Goal: Task Accomplishment & Management: Manage account settings

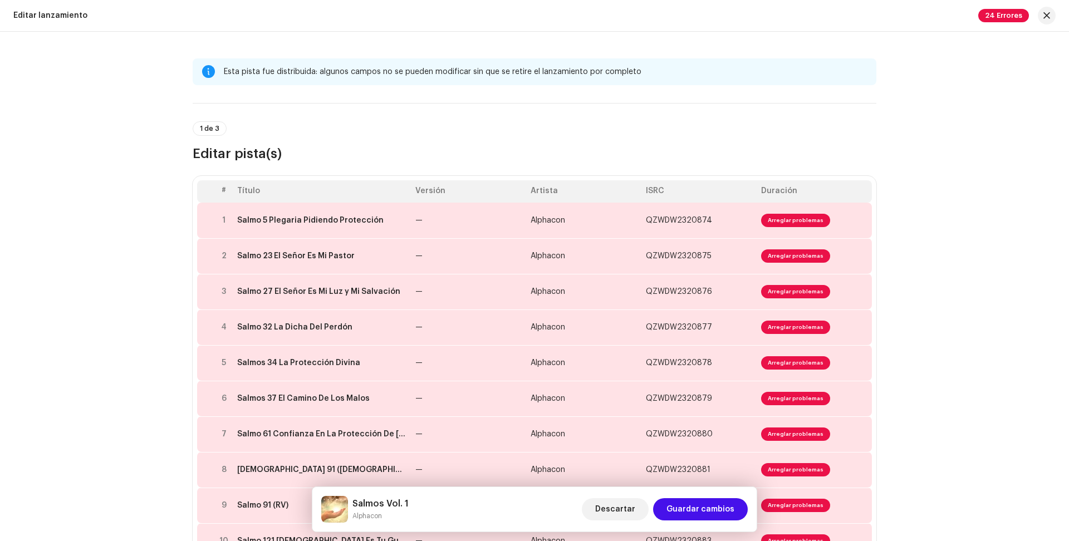
click at [169, 282] on div "Esta pista fue distribuida: algunos campos no se pueden modificar sin que se re…" at bounding box center [534, 286] width 1069 height 509
click at [767, 253] on span "Arreglar problemas" at bounding box center [795, 255] width 69 height 13
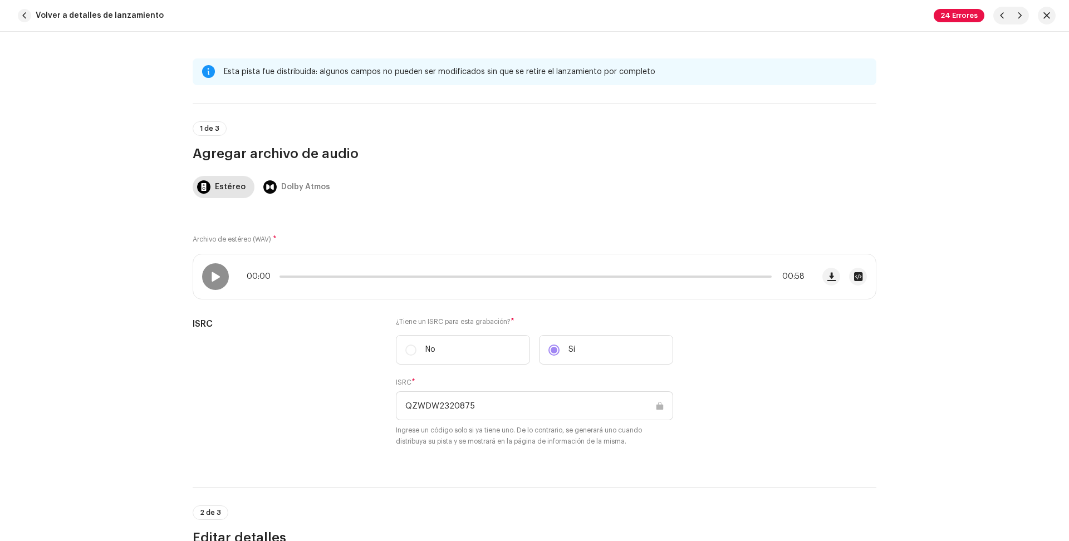
click at [284, 217] on div "Archivo de estéreo (WAV) * 00:00 00:58 ISRC ¿Tiene un ISRC para esta grabación?…" at bounding box center [534, 338] width 683 height 244
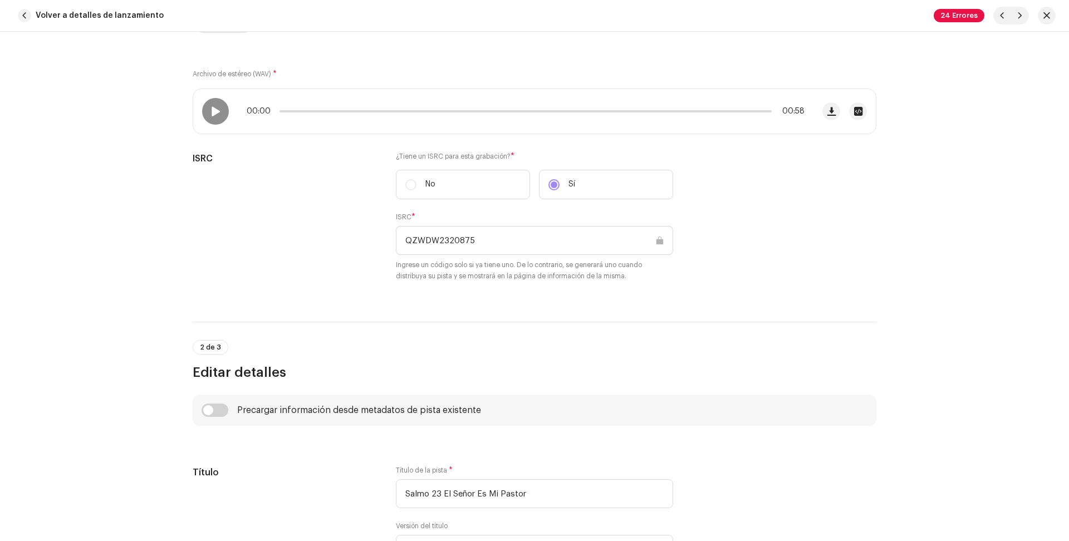
scroll to position [227, 0]
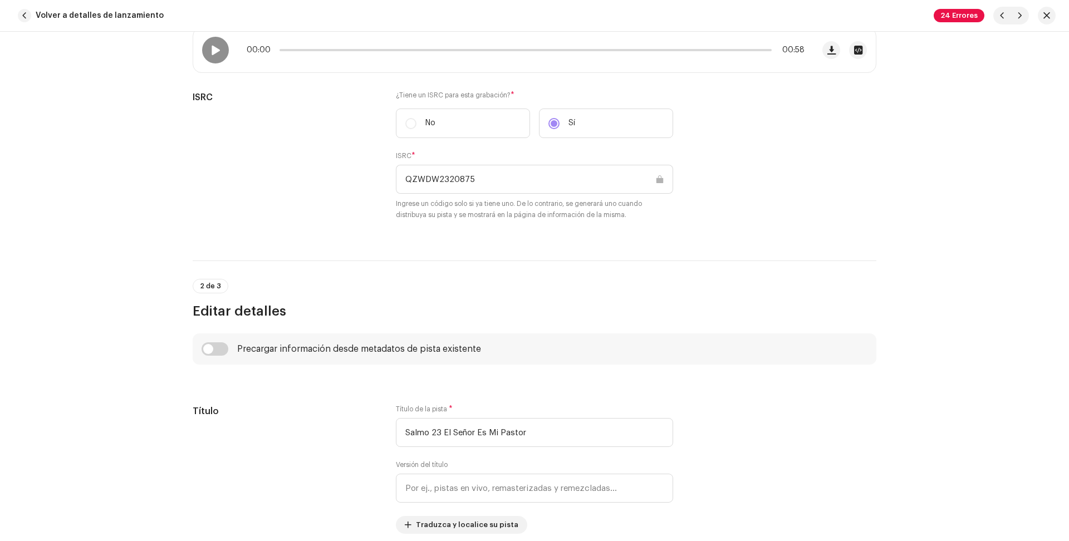
drag, startPoint x: 194, startPoint y: 307, endPoint x: 296, endPoint y: 307, distance: 101.9
click at [296, 307] on h3 "Editar detalles" at bounding box center [534, 311] width 683 height 18
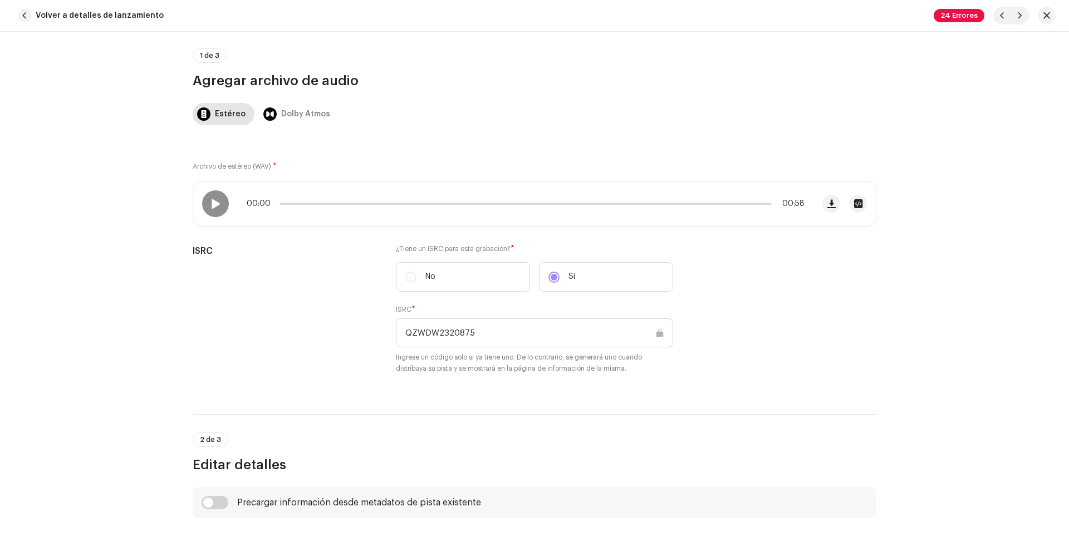
scroll to position [0, 0]
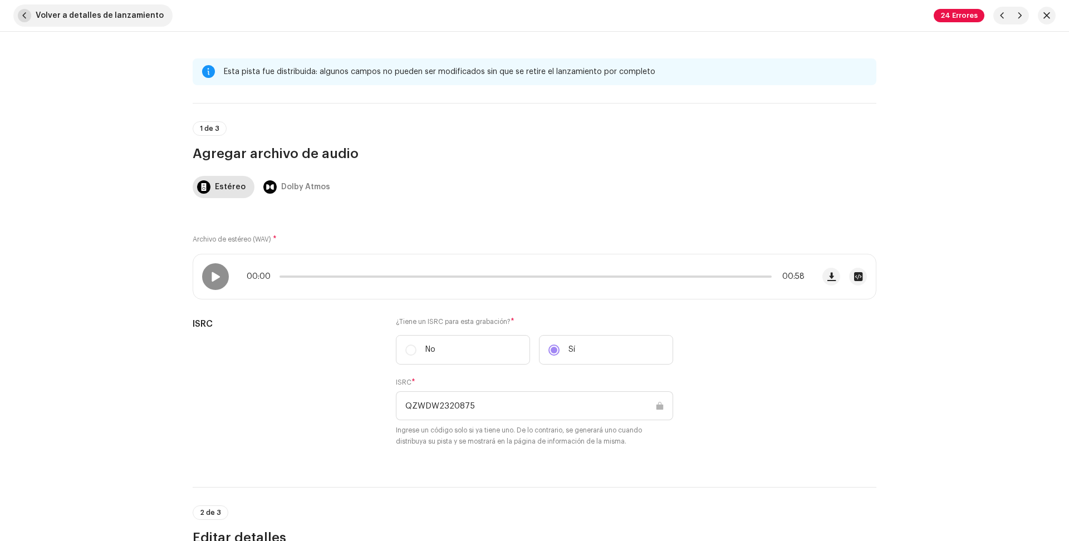
click at [31, 12] on button "Volver a detalles de lanzamiento" at bounding box center [92, 15] width 159 height 22
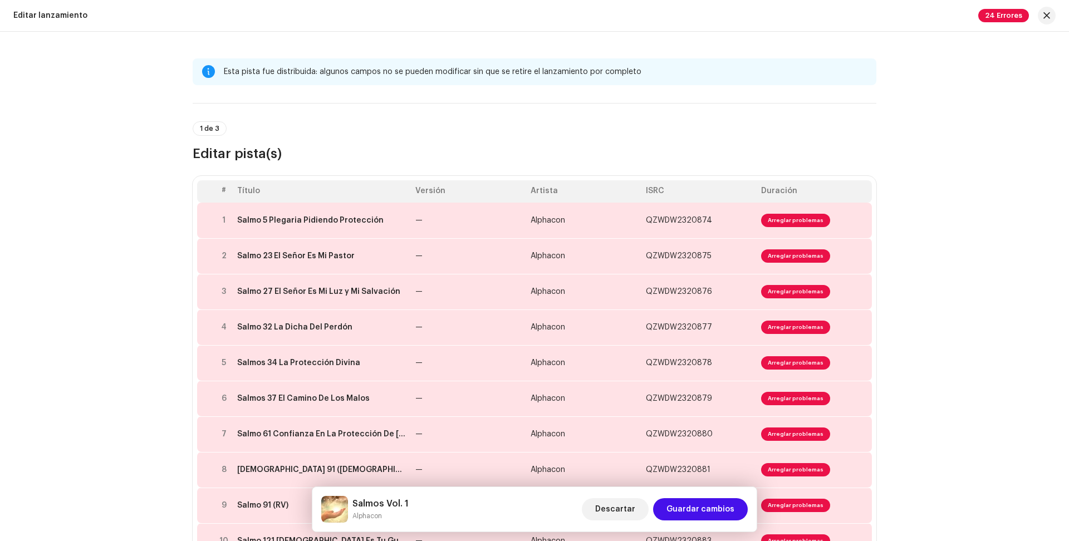
click at [29, 13] on div "Editar lanzamiento" at bounding box center [50, 15] width 74 height 9
click at [1043, 18] on span "button" at bounding box center [1046, 15] width 7 height 9
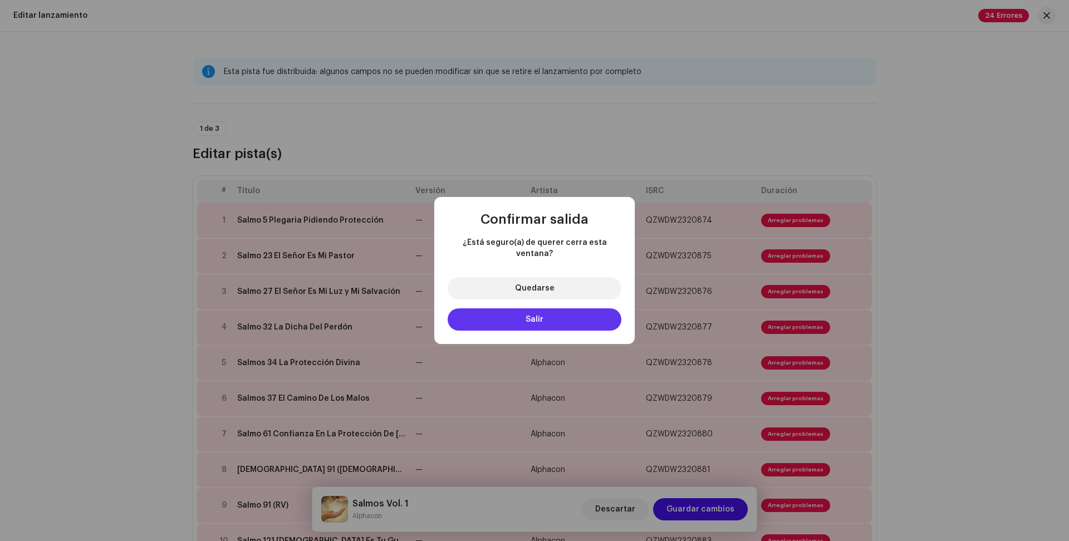
click at [532, 308] on button "Salir" at bounding box center [534, 319] width 174 height 22
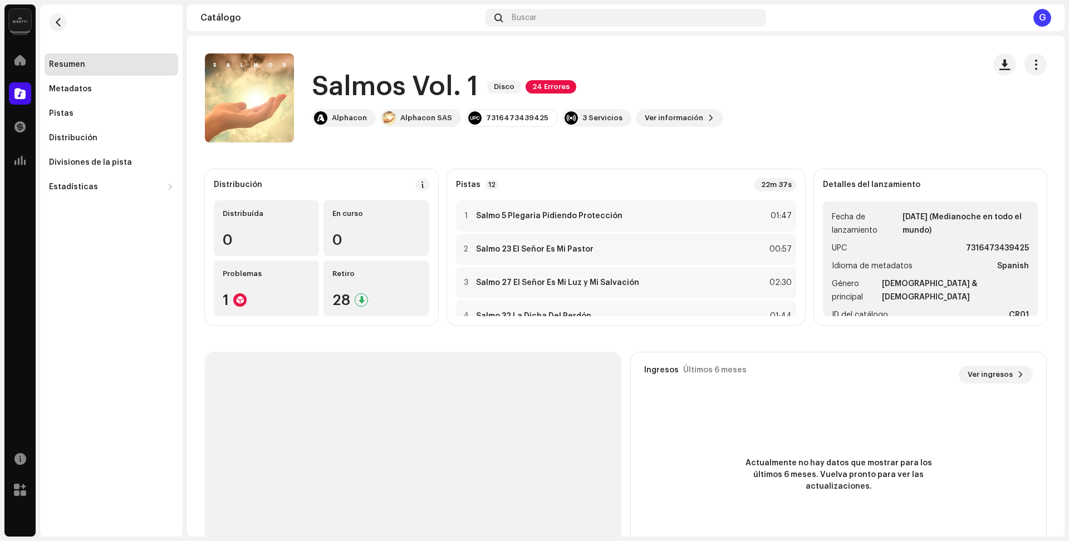
drag, startPoint x: 446, startPoint y: 22, endPoint x: 451, endPoint y: 16, distance: 7.5
click at [451, 16] on div "Catálogo" at bounding box center [340, 17] width 281 height 9
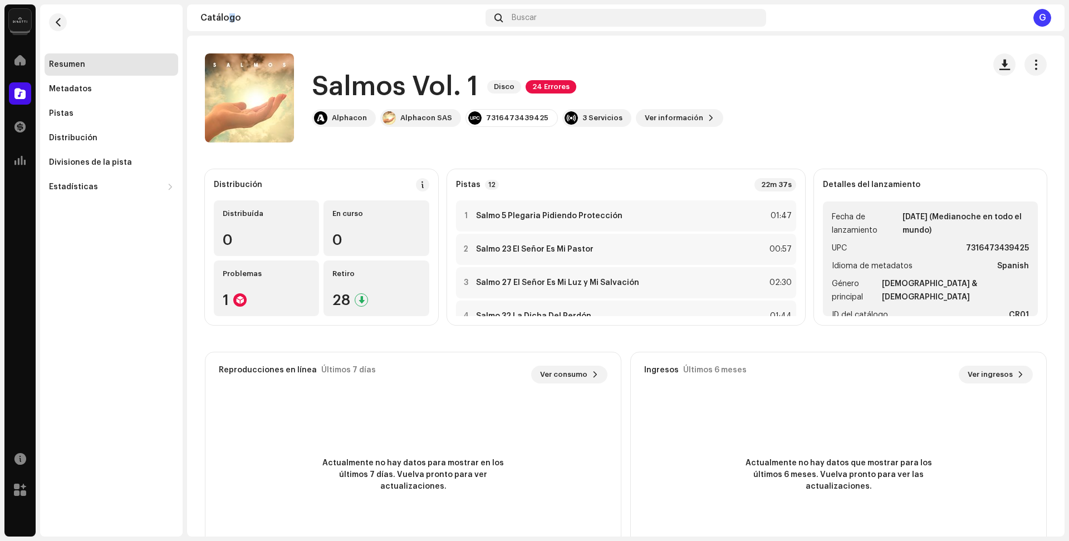
drag, startPoint x: 231, startPoint y: 20, endPoint x: 321, endPoint y: 23, distance: 90.2
click at [235, 21] on div "Catálogo" at bounding box center [340, 17] width 281 height 9
click at [321, 23] on div "Catálogo Buscar G" at bounding box center [625, 17] width 877 height 27
click at [439, 19] on div "Catálogo" at bounding box center [340, 17] width 281 height 9
click at [594, 116] on div "3 Servicios" at bounding box center [602, 118] width 40 height 9
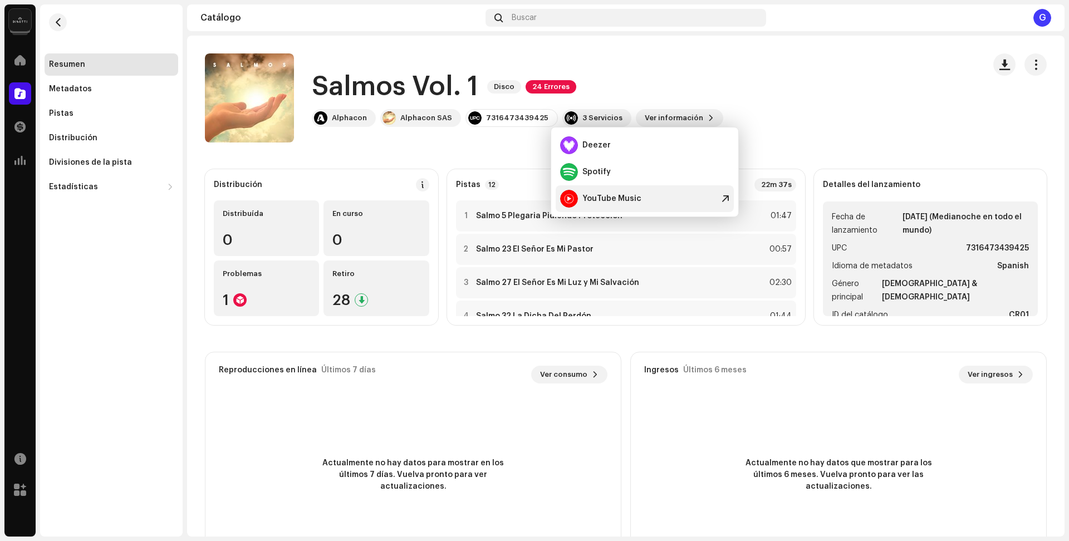
click at [624, 199] on div "YouTube Music" at bounding box center [611, 198] width 59 height 9
click at [727, 168] on div at bounding box center [725, 172] width 8 height 9
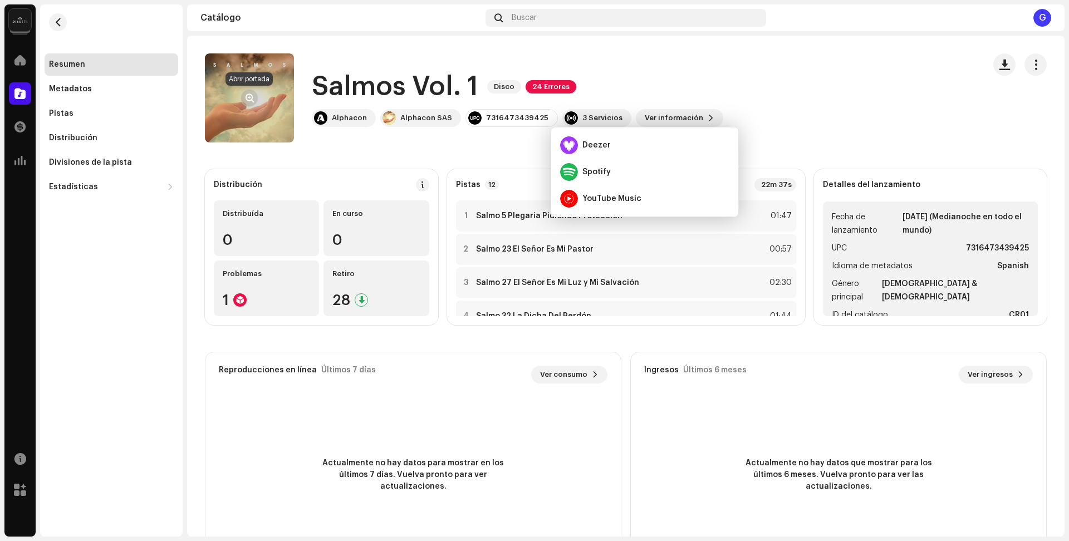
click at [252, 99] on span "button" at bounding box center [249, 98] width 8 height 9
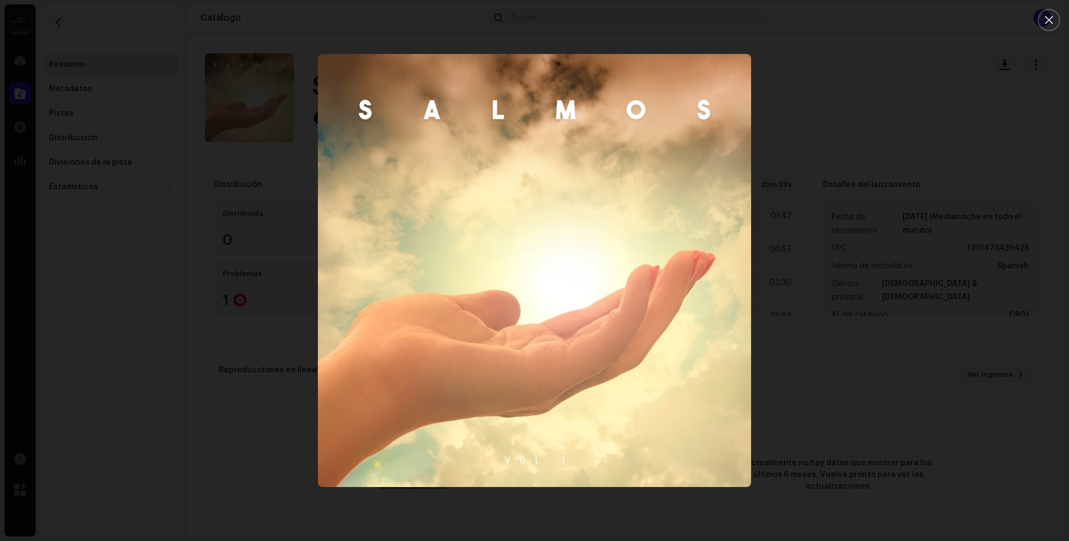
click at [418, 185] on img "1" at bounding box center [534, 270] width 433 height 433
click at [430, 205] on img "1" at bounding box center [534, 270] width 433 height 433
click at [464, 196] on img "1" at bounding box center [534, 270] width 433 height 433
click at [474, 217] on img "1" at bounding box center [534, 270] width 433 height 433
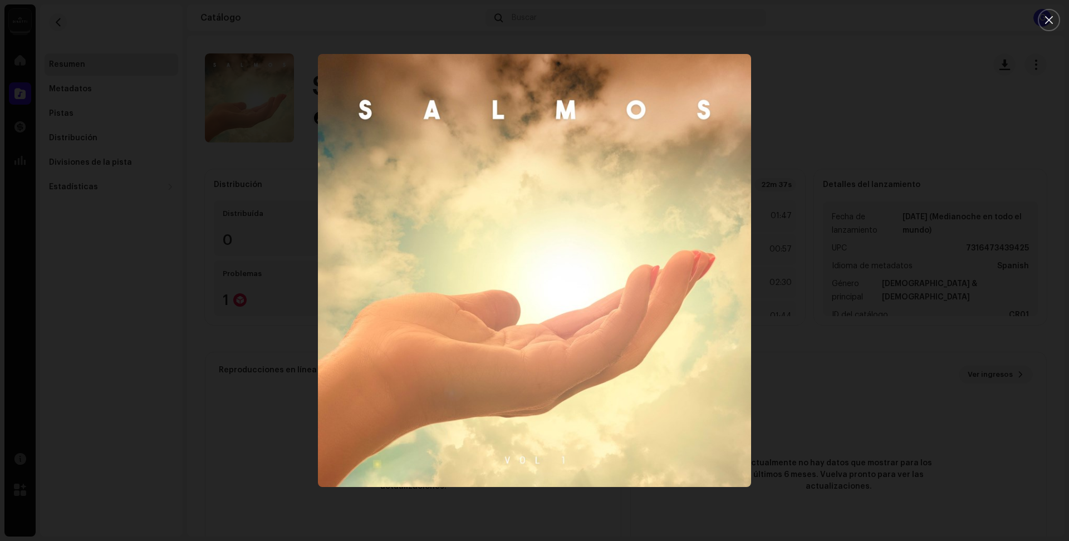
click at [490, 201] on img "1" at bounding box center [534, 270] width 433 height 433
